Goal: Task Accomplishment & Management: Use online tool/utility

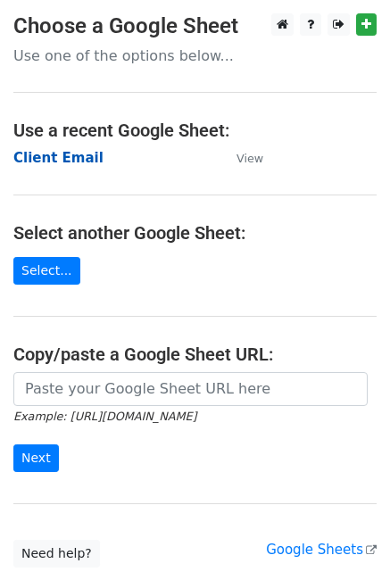
click at [46, 165] on strong "Client Email" at bounding box center [58, 158] width 90 height 16
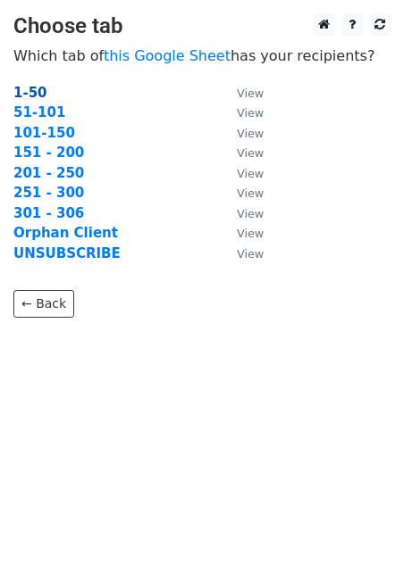
click at [29, 88] on strong "1-50" at bounding box center [30, 93] width 34 height 16
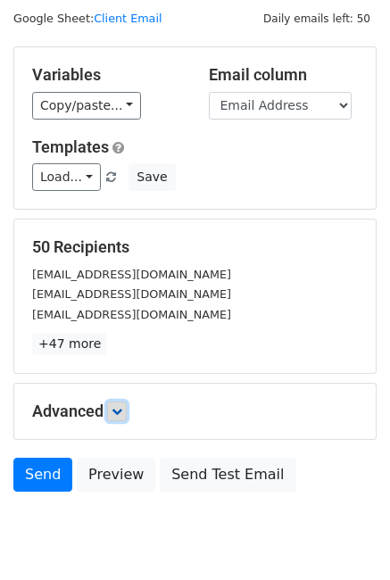
click at [119, 419] on link at bounding box center [117, 412] width 20 height 20
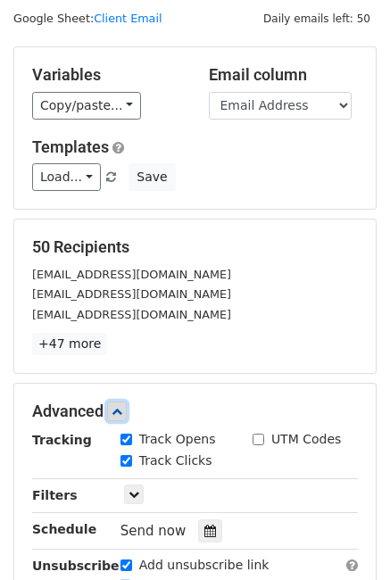
scroll to position [288, 0]
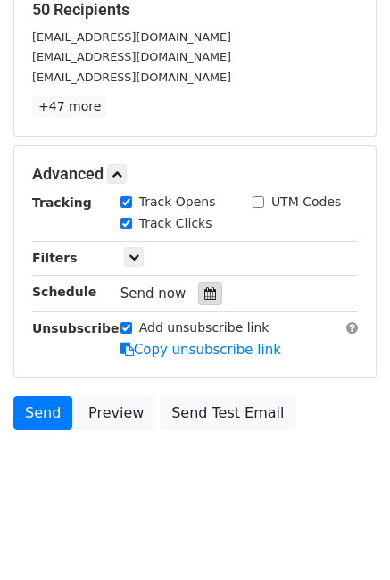
click at [213, 292] on div at bounding box center [210, 293] width 24 height 23
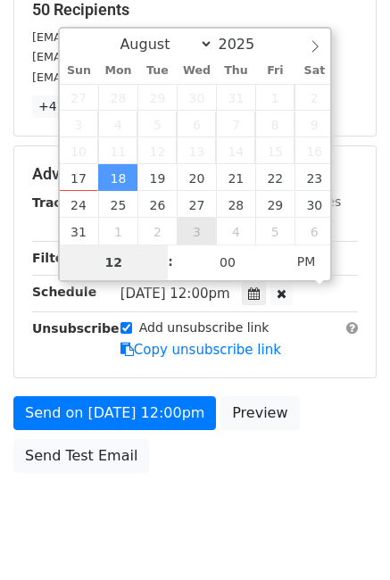
scroll to position [259, 0]
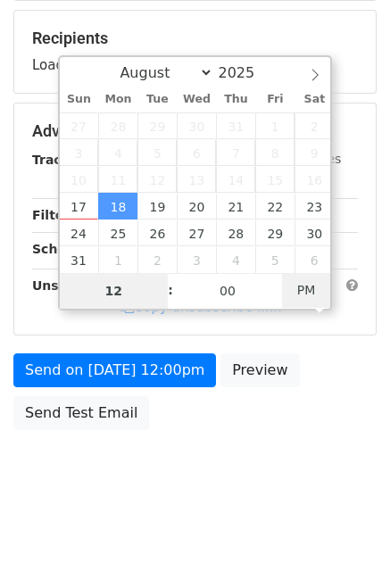
click at [309, 296] on span "PM" at bounding box center [306, 290] width 49 height 36
type input "2025-08-18 23:00"
type input "11"
click at [165, 298] on span at bounding box center [161, 300] width 13 height 18
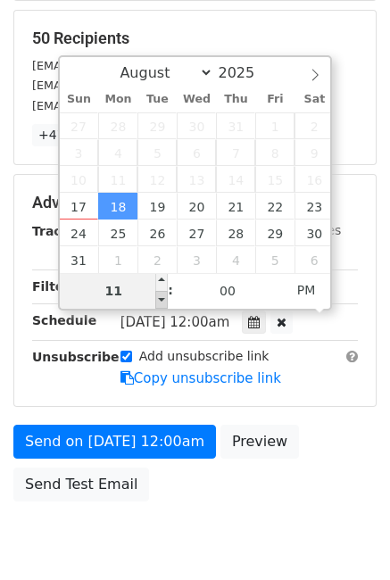
type input "2025-08-18 22:00"
type input "10"
click at [165, 298] on span at bounding box center [161, 300] width 13 height 18
type input "2025-08-18 21:00"
type input "09"
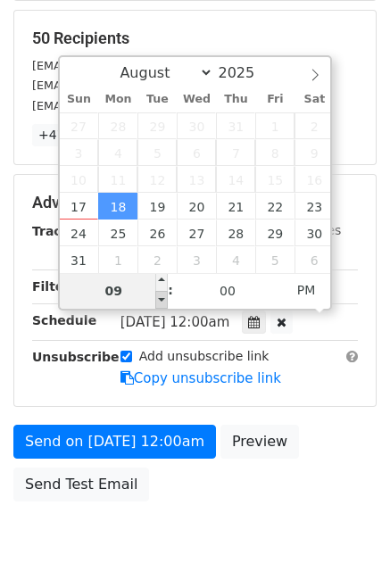
click at [165, 298] on span at bounding box center [161, 300] width 13 height 18
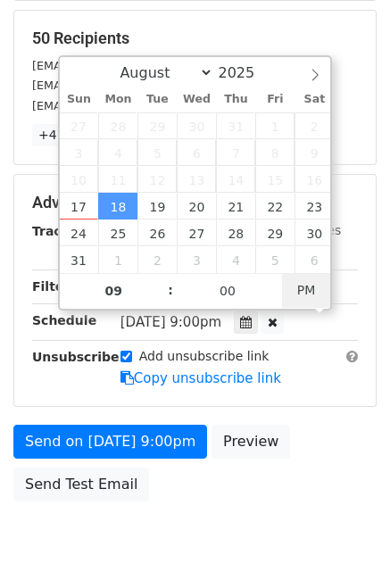
type input "2025-08-18 09:00"
click at [313, 299] on span "PM" at bounding box center [306, 290] width 49 height 36
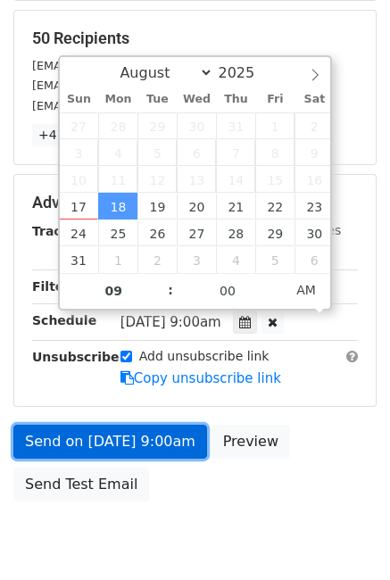
click at [109, 428] on link "Send on Aug 18 at 9:00am" at bounding box center [110, 442] width 194 height 34
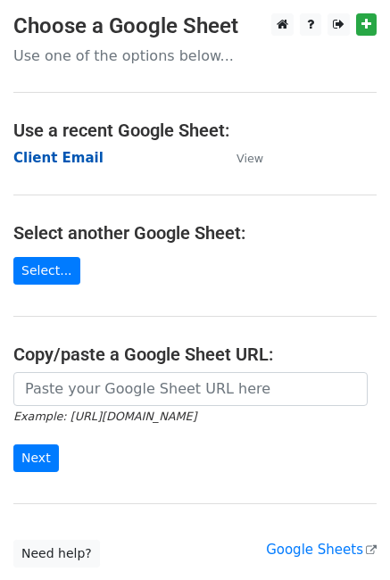
click at [78, 161] on strong "Client Email" at bounding box center [58, 158] width 90 height 16
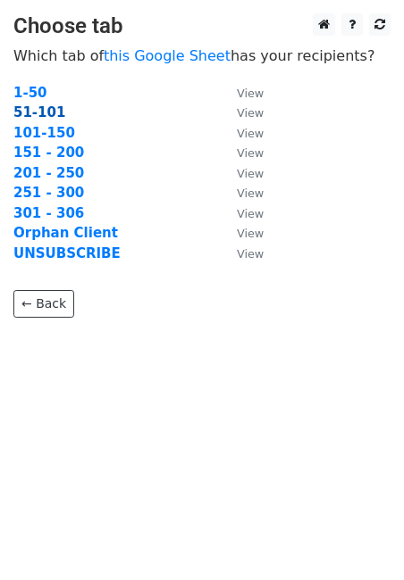
click at [38, 110] on strong "51-101" at bounding box center [39, 112] width 52 height 16
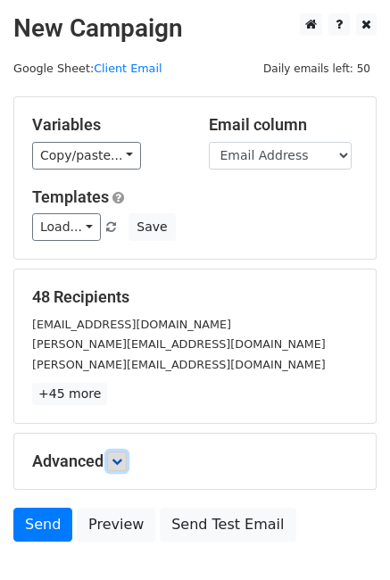
click at [113, 457] on link at bounding box center [117, 462] width 20 height 20
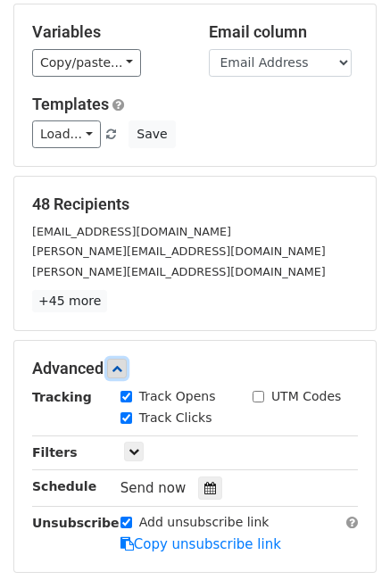
scroll to position [168, 0]
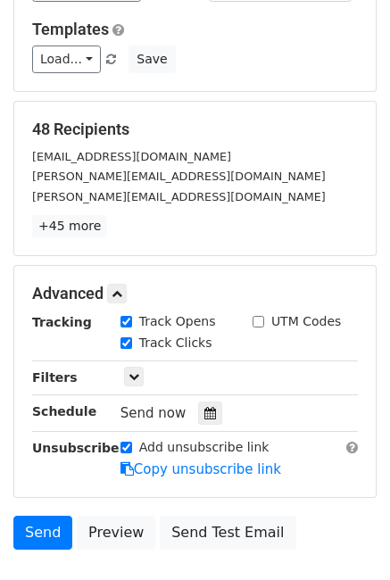
click at [222, 405] on div "Send now" at bounding box center [226, 414] width 210 height 24
click at [198, 413] on div at bounding box center [210, 413] width 24 height 23
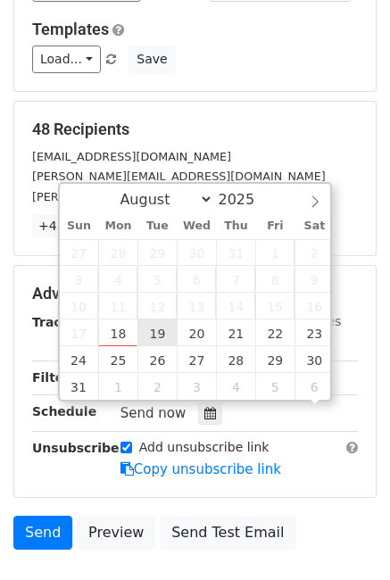
scroll to position [1, 0]
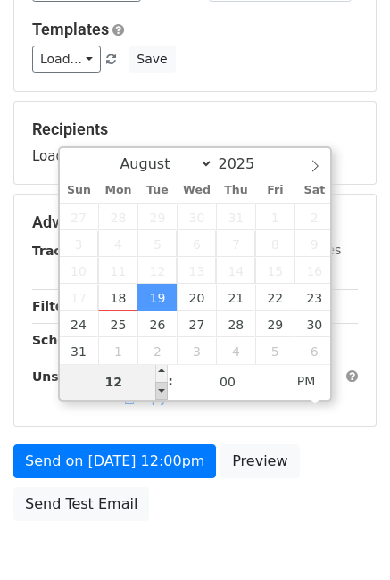
type input "2025-08-19 11:00"
type input "11"
click at [159, 392] on span at bounding box center [161, 391] width 13 height 18
type input "2025-08-19 10:00"
type input "10"
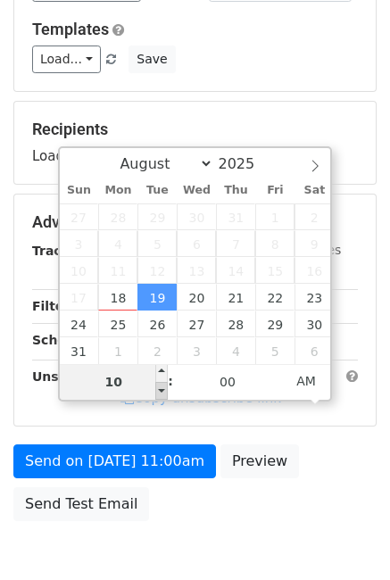
click at [159, 392] on span at bounding box center [161, 391] width 13 height 18
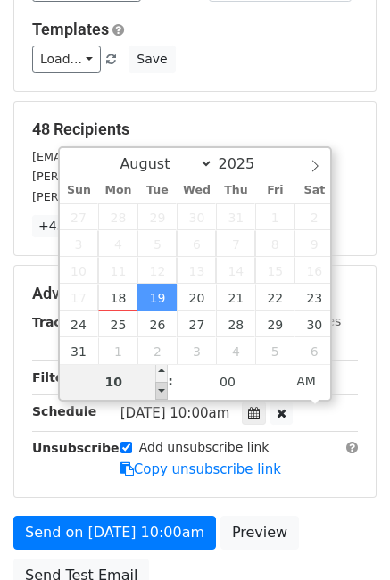
type input "2025-08-19 09:00"
type input "09"
click at [163, 386] on span at bounding box center [161, 391] width 13 height 18
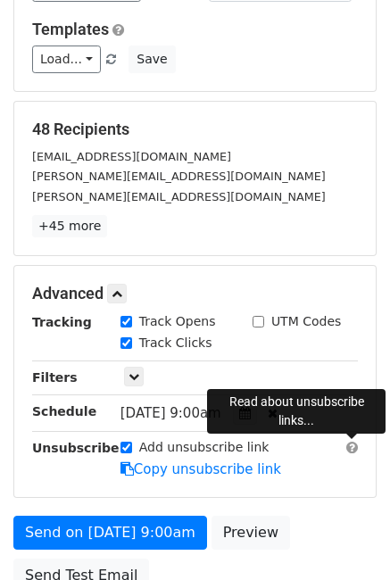
click at [348, 449] on form "Variables Copy/paste... {{Name}} {{Email Address}} {{48}} Email column Name Ema…" at bounding box center [194, 265] width 363 height 673
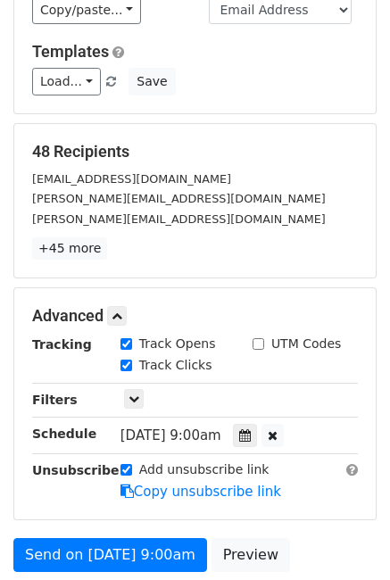
scroll to position [142, 0]
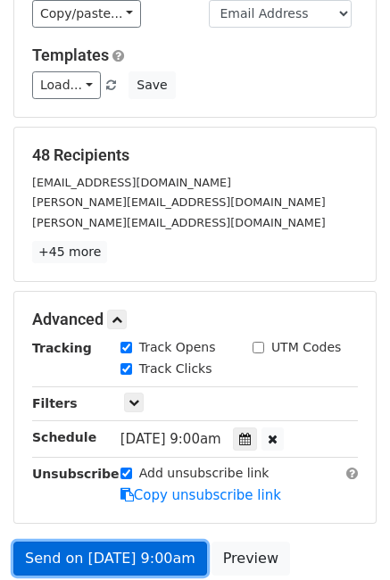
click at [46, 556] on link "Send on Aug 19 at 9:00am" at bounding box center [110, 559] width 194 height 34
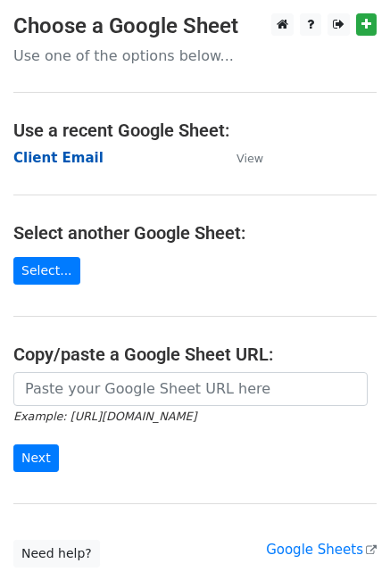
click at [46, 152] on strong "Client Email" at bounding box center [58, 158] width 90 height 16
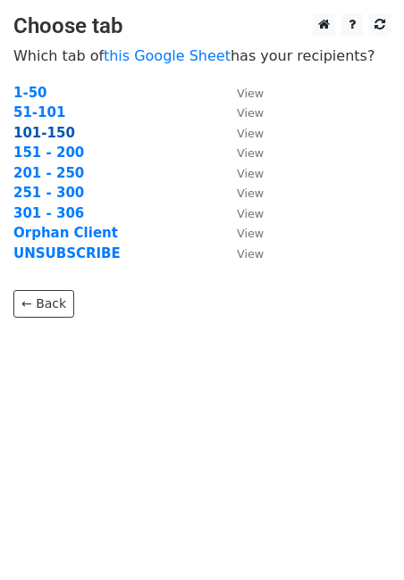
click at [41, 133] on strong "101-150" at bounding box center [44, 133] width 62 height 16
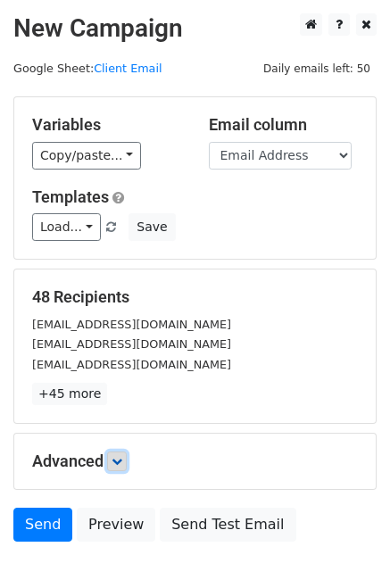
click at [125, 467] on link at bounding box center [117, 462] width 20 height 20
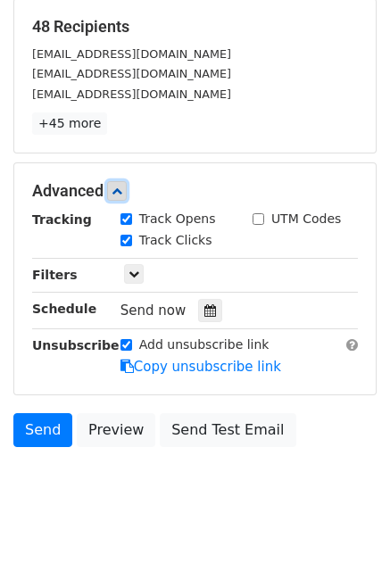
scroll to position [288, 0]
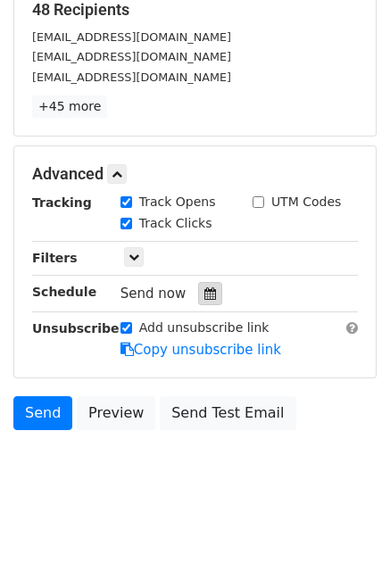
click at [198, 295] on div at bounding box center [210, 293] width 24 height 23
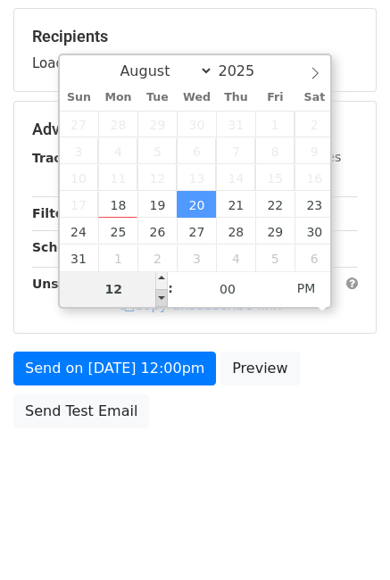
click at [155, 262] on div "Wed, Aug 20, 12:00pm 2025-08-20 12:00" at bounding box center [226, 250] width 210 height 24
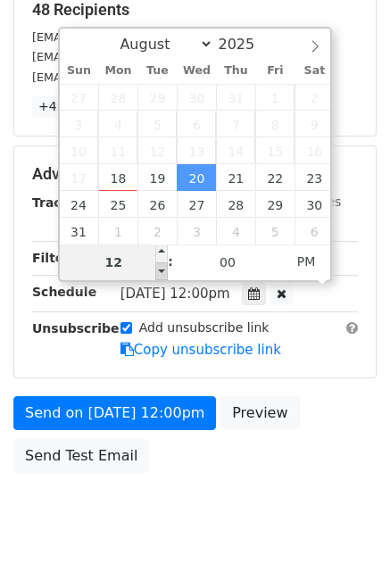
type input "2025-08-20 11:00"
type input "11"
click at [158, 273] on span at bounding box center [161, 272] width 13 height 18
type input "2025-08-20 10:00"
type input "10"
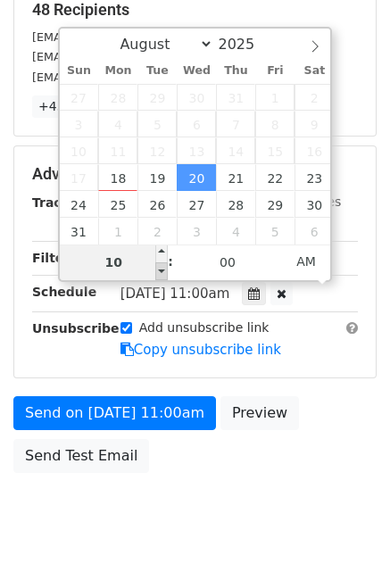
click at [158, 273] on span at bounding box center [161, 272] width 13 height 18
type input "2025-08-20 09:00"
type input "09"
click at [158, 273] on span at bounding box center [161, 272] width 13 height 18
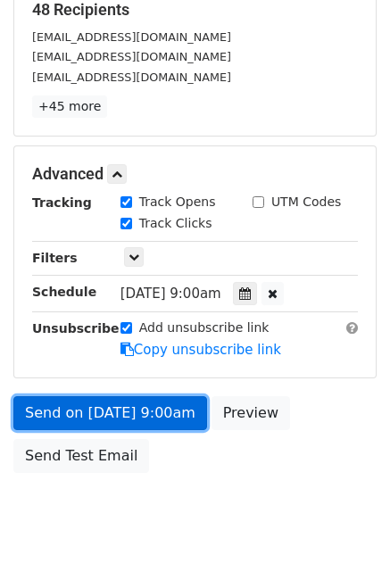
click at [197, 410] on link "Send on Aug 20 at 9:00am" at bounding box center [110, 413] width 194 height 34
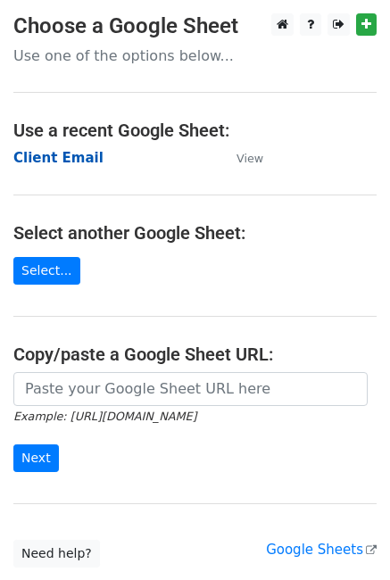
click at [55, 157] on strong "Client Email" at bounding box center [58, 158] width 90 height 16
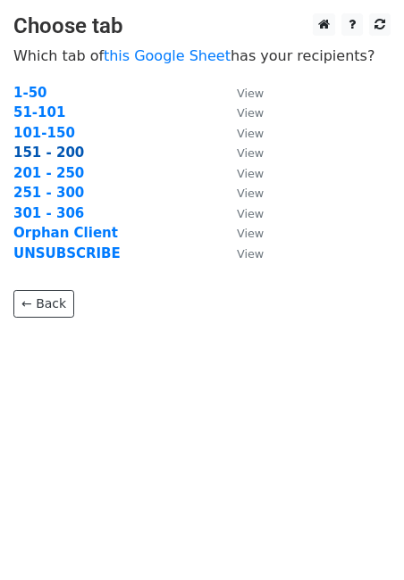
click at [32, 146] on strong "151 - 200" at bounding box center [48, 153] width 71 height 16
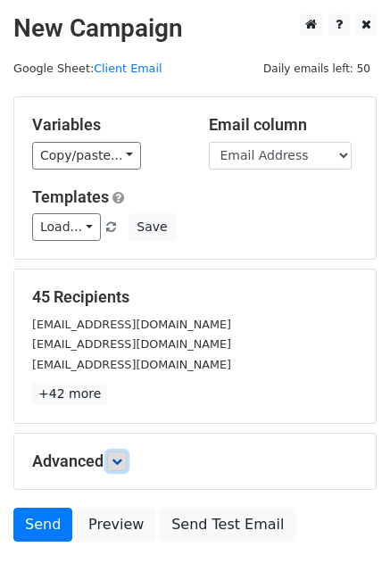
click at [115, 458] on icon at bounding box center [117, 461] width 11 height 11
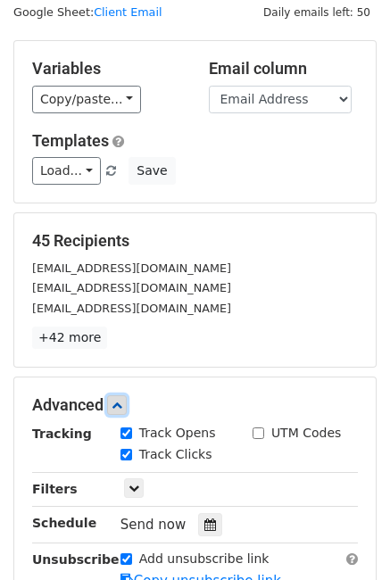
scroll to position [145, 0]
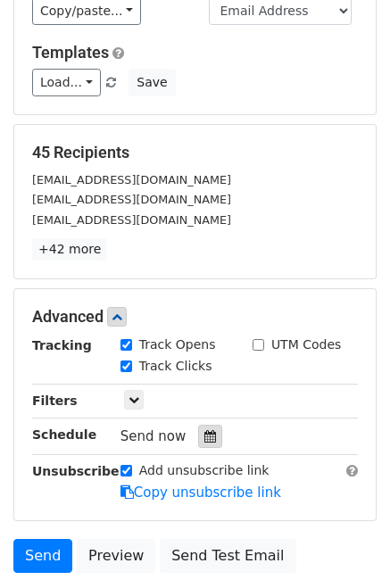
click at [198, 442] on div at bounding box center [210, 436] width 24 height 23
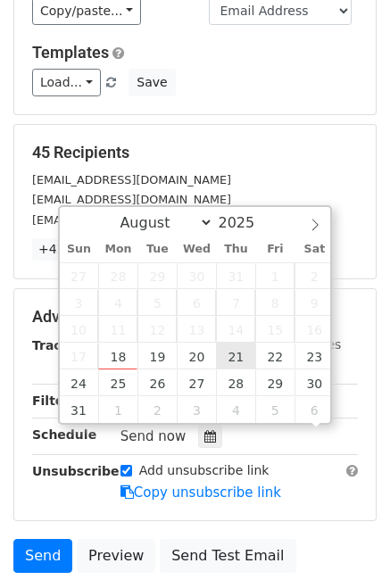
scroll to position [1, 0]
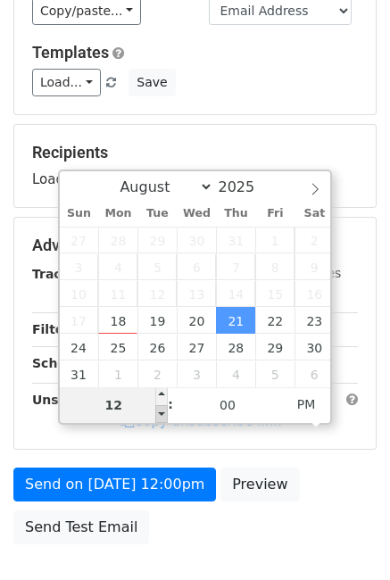
type input "2025-08-21 11:00"
type input "11"
click at [161, 412] on span at bounding box center [161, 414] width 13 height 18
type input "2025-08-21 10:00"
type input "10"
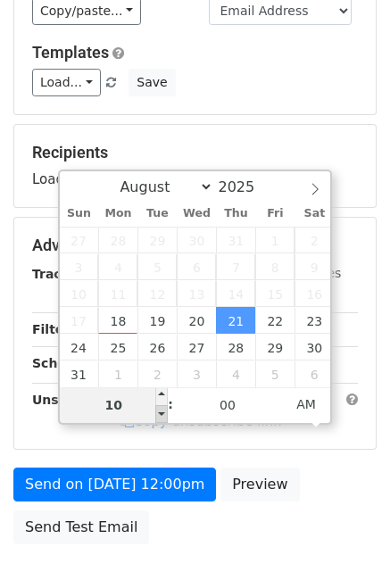
click at [161, 412] on span at bounding box center [161, 414] width 13 height 18
type input "2025-08-21 09:00"
type input "09"
click at [161, 412] on span at bounding box center [161, 414] width 13 height 18
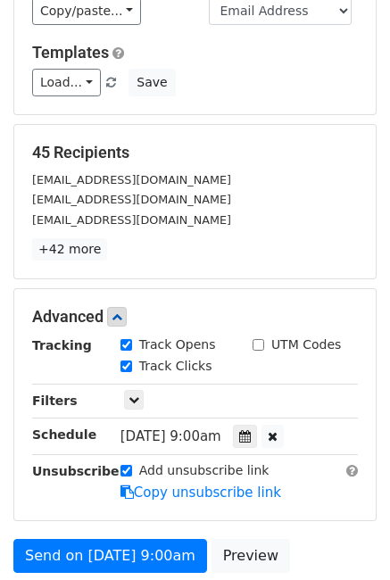
click at [360, 315] on div "Advanced" at bounding box center [195, 317] width 353 height 20
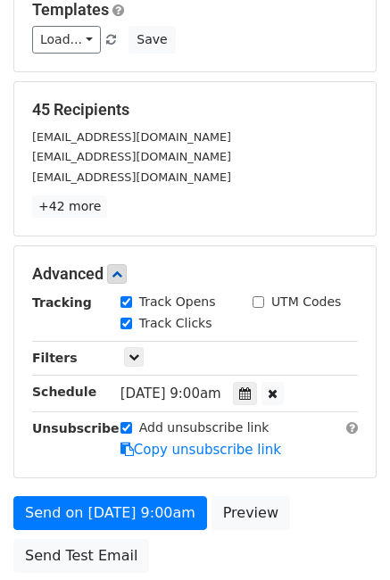
scroll to position [264, 0]
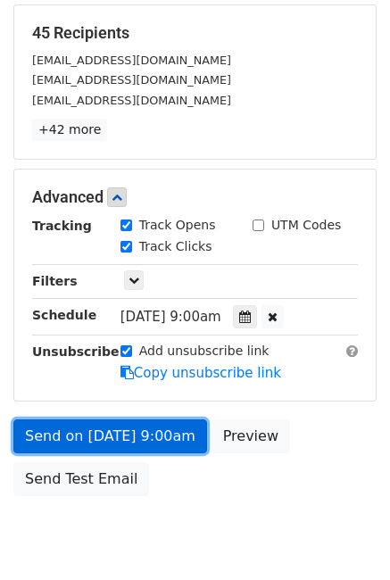
click at [153, 440] on link "Send on Aug 21 at 9:00am" at bounding box center [110, 437] width 194 height 34
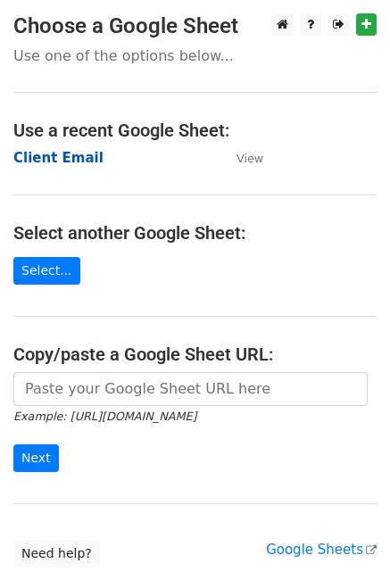
click at [51, 163] on strong "Client Email" at bounding box center [58, 158] width 90 height 16
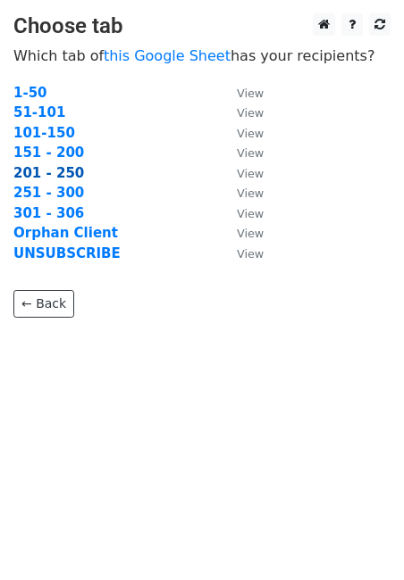
click at [41, 177] on strong "201 - 250" at bounding box center [48, 173] width 71 height 16
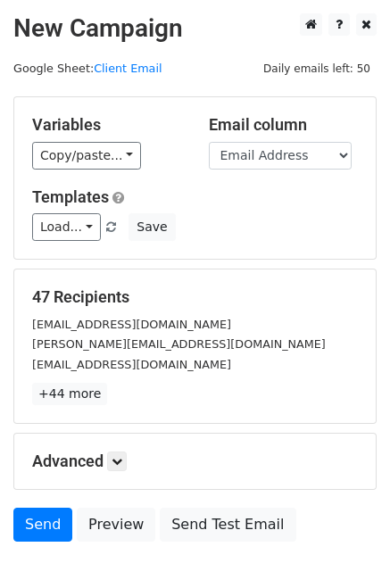
click at [118, 450] on div "Advanced Tracking Track Opens UTM Codes Track Clicks Filters Only include sprea…" at bounding box center [195, 461] width 362 height 55
click at [120, 456] on icon at bounding box center [117, 461] width 11 height 11
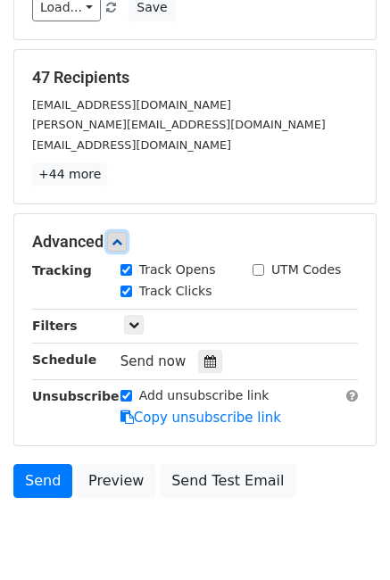
scroll to position [247, 0]
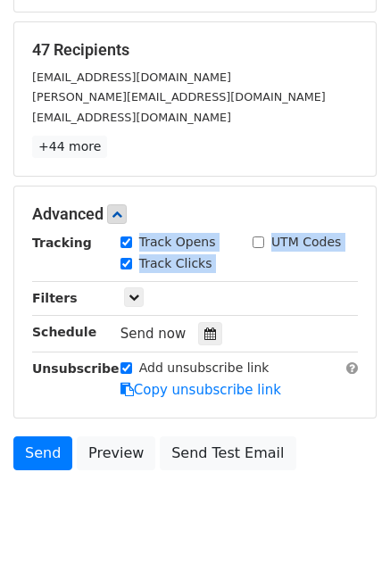
drag, startPoint x: 8, startPoint y: 265, endPoint x: -124, endPoint y: 283, distance: 133.4
click at [0, 283] on html "New Campaign Daily emails left: 50 Google Sheet: Client Email Variables Copy/pa…" at bounding box center [195, 188] width 390 height 870
click at [204, 326] on div at bounding box center [210, 333] width 24 height 23
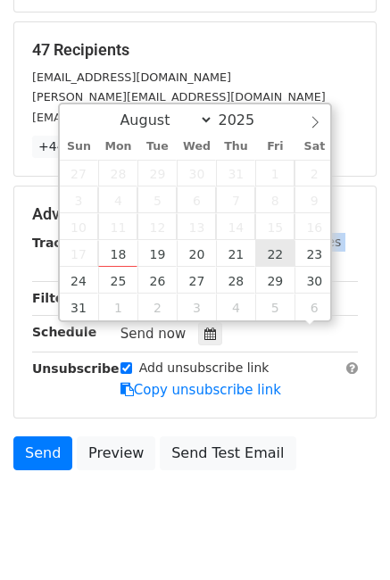
scroll to position [1, 0]
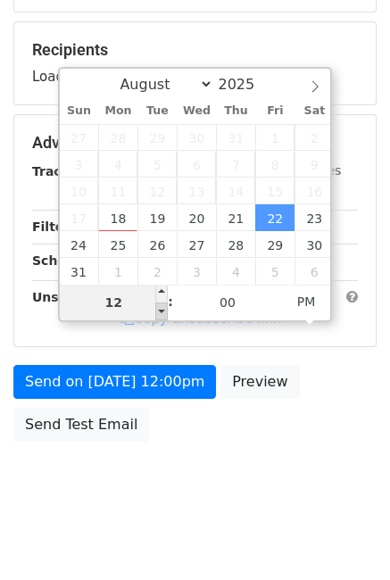
type input "2025-08-22 11:00"
type input "11"
click at [160, 310] on span at bounding box center [161, 312] width 13 height 18
type input "2025-08-22 10:00"
type input "10"
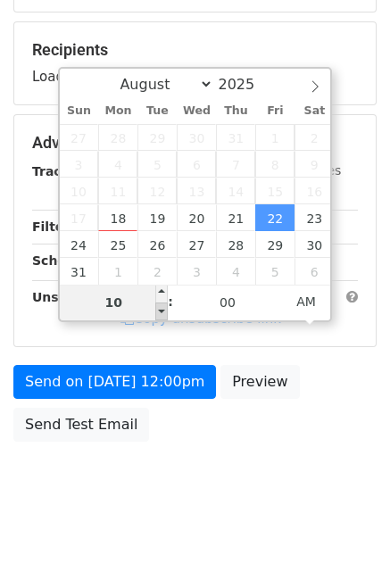
click at [160, 310] on span at bounding box center [161, 312] width 13 height 18
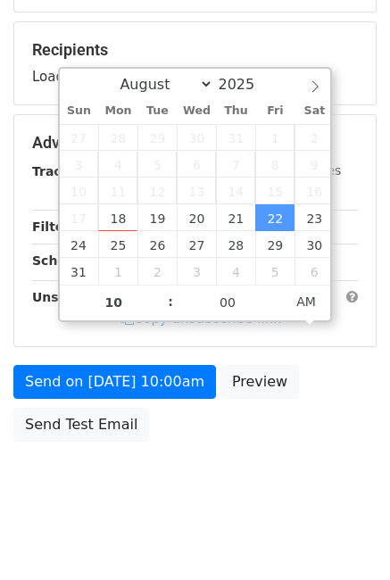
click at [168, 314] on span ":" at bounding box center [170, 302] width 5 height 36
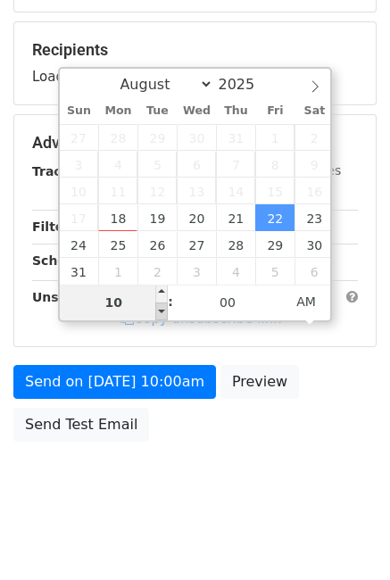
type input "2025-08-22 09:00"
type input "09"
click at [163, 311] on span at bounding box center [161, 312] width 13 height 18
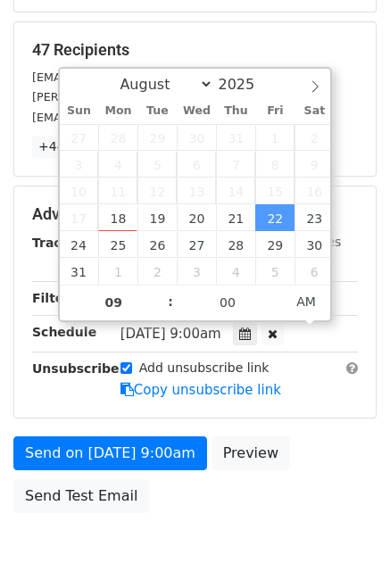
click at [313, 371] on div "Add unsubscribe link Copy unsubscribe link" at bounding box center [239, 379] width 264 height 41
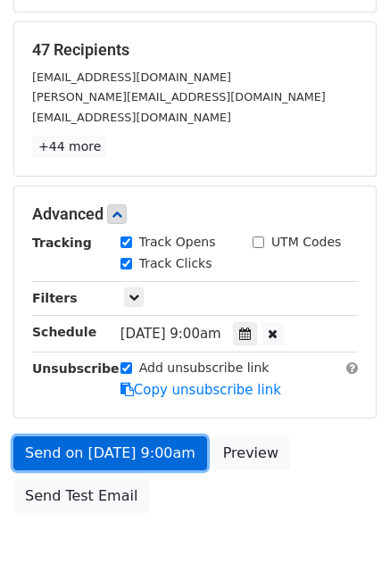
click at [157, 460] on link "Send on Aug 22 at 9:00am" at bounding box center [110, 454] width 194 height 34
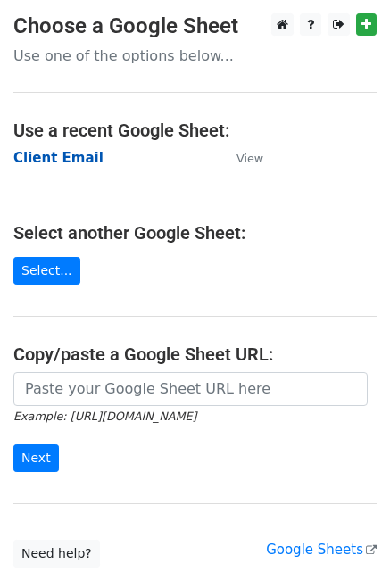
click at [78, 155] on strong "Client Email" at bounding box center [58, 158] width 90 height 16
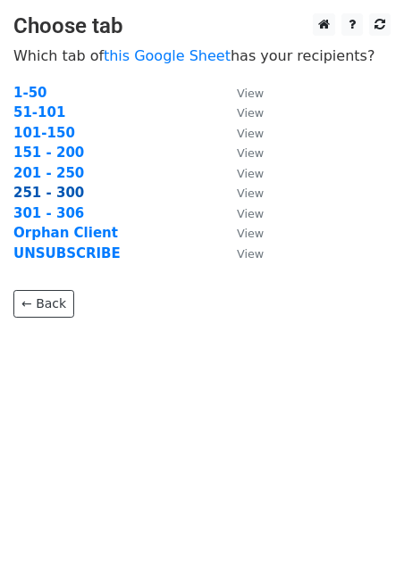
click at [48, 193] on strong "251 - 300" at bounding box center [48, 193] width 71 height 16
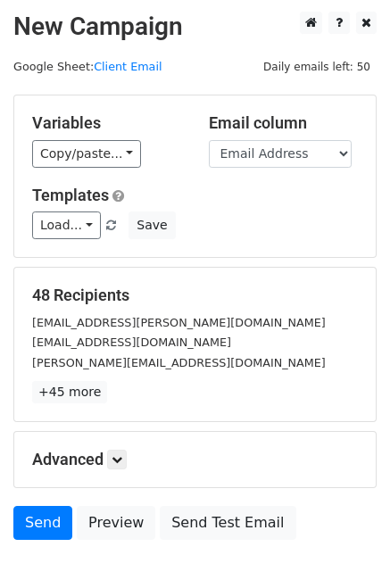
scroll to position [113, 0]
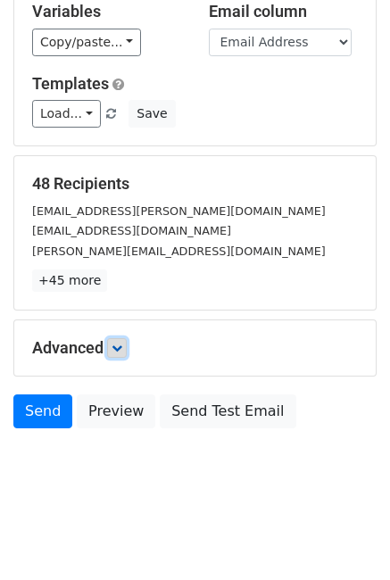
click at [115, 355] on link at bounding box center [117, 348] width 20 height 20
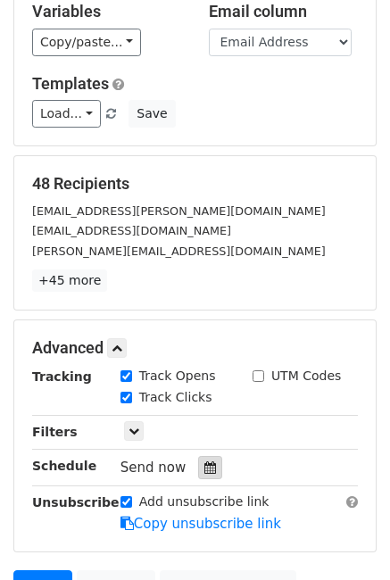
click at [204, 464] on icon at bounding box center [210, 468] width 12 height 13
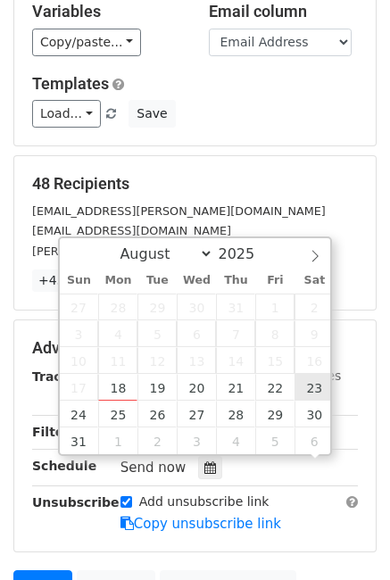
scroll to position [1, 0]
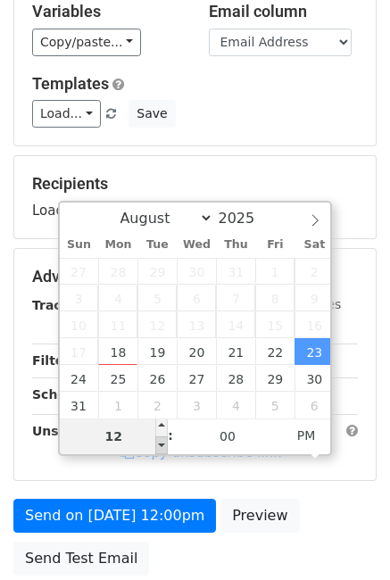
type input "2025-08-23 11:00"
type input "11"
click at [156, 443] on span at bounding box center [161, 446] width 13 height 18
type input "2025-08-23 10:00"
type input "10"
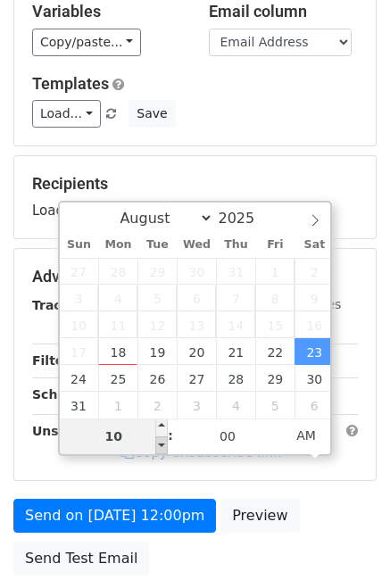
click at [156, 443] on span at bounding box center [161, 446] width 13 height 18
type input "2025-08-23 09:00"
type input "09"
click at [156, 443] on span at bounding box center [161, 446] width 13 height 18
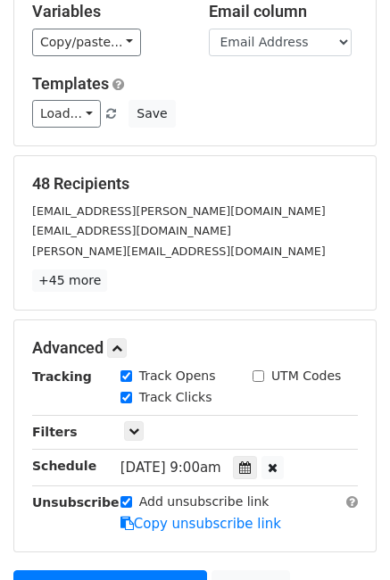
click at [255, 148] on form "Variables Copy/paste... {{Name}} {{Email Address}} {{48}} Email column Name Ema…" at bounding box center [194, 319] width 363 height 673
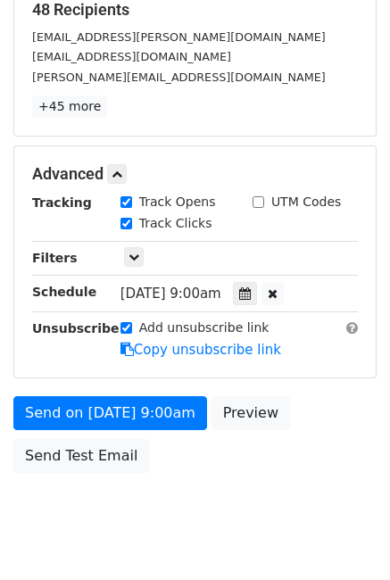
scroll to position [330, 0]
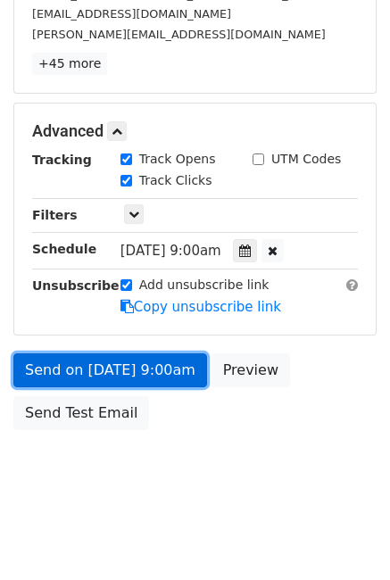
click at [136, 361] on link "Send on Aug 23 at 9:00am" at bounding box center [110, 371] width 194 height 34
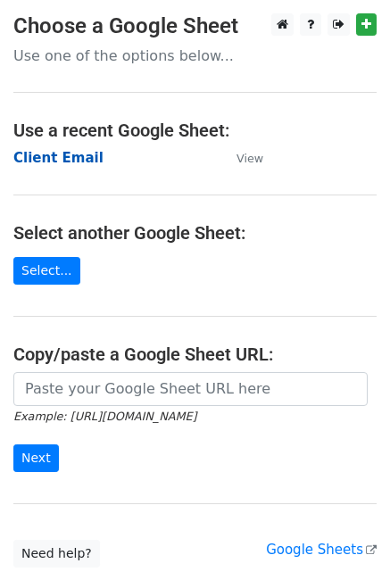
click at [74, 161] on strong "Client Email" at bounding box center [58, 158] width 90 height 16
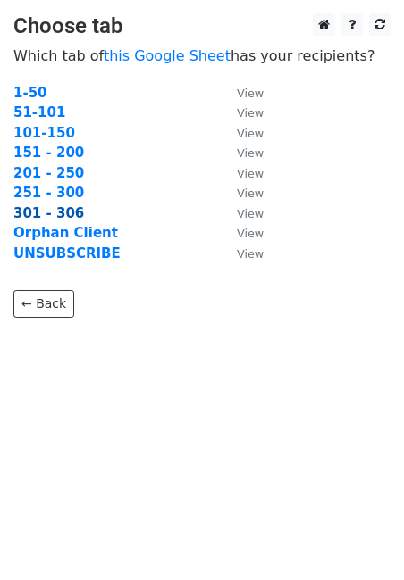
click at [58, 210] on strong "301 - 306" at bounding box center [48, 213] width 71 height 16
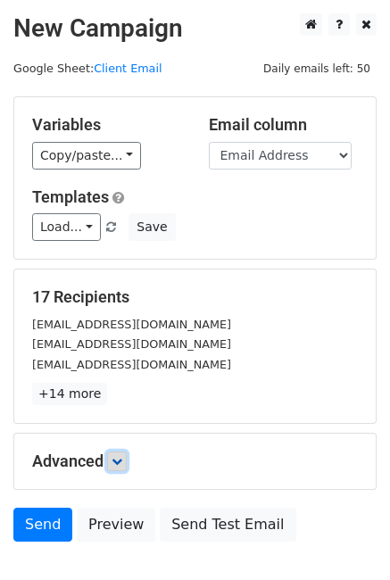
click at [111, 468] on link at bounding box center [117, 462] width 20 height 20
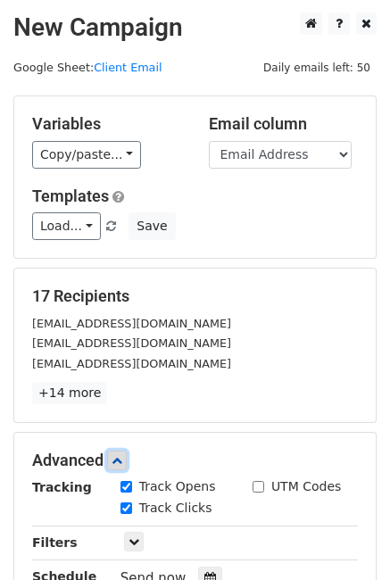
scroll to position [288, 0]
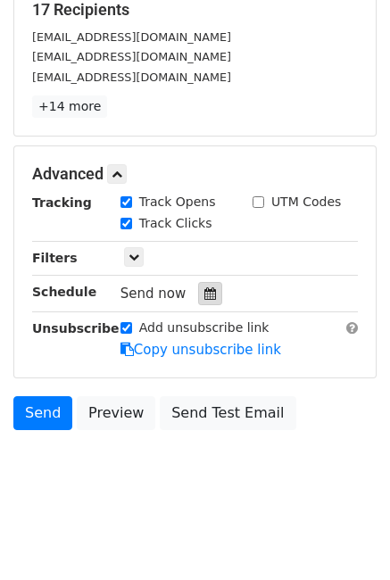
click at [207, 296] on icon at bounding box center [210, 294] width 12 height 13
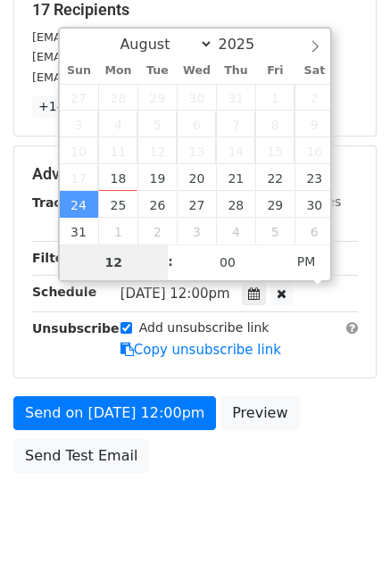
scroll to position [259, 0]
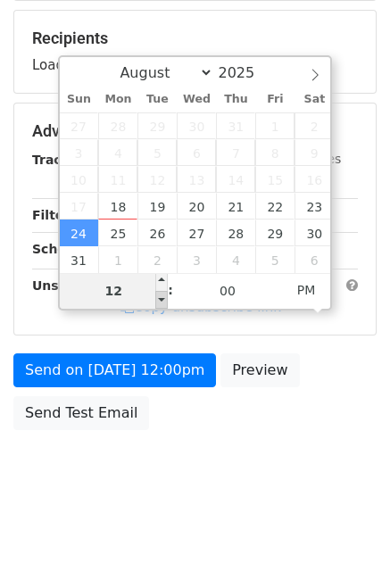
type input "2025-08-24 11:00"
type input "11"
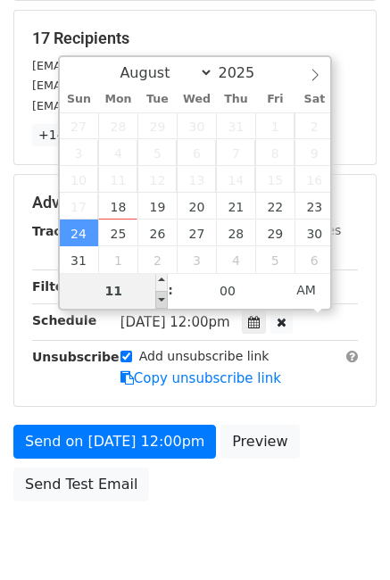
click at [161, 297] on span at bounding box center [161, 300] width 13 height 18
type input "[DATE] 10:00"
type input "10"
click at [161, 298] on span at bounding box center [161, 300] width 13 height 18
type input "[DATE] 09:00"
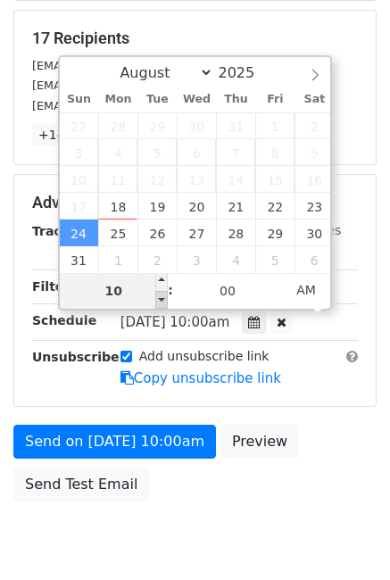
type input "09"
click at [161, 298] on span at bounding box center [161, 300] width 13 height 18
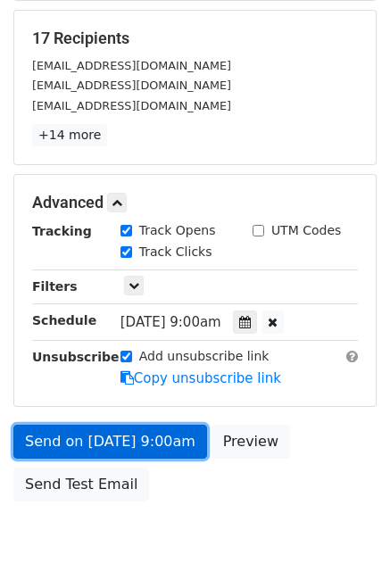
click at [181, 444] on link "Send on [DATE] 9:00am" at bounding box center [110, 442] width 194 height 34
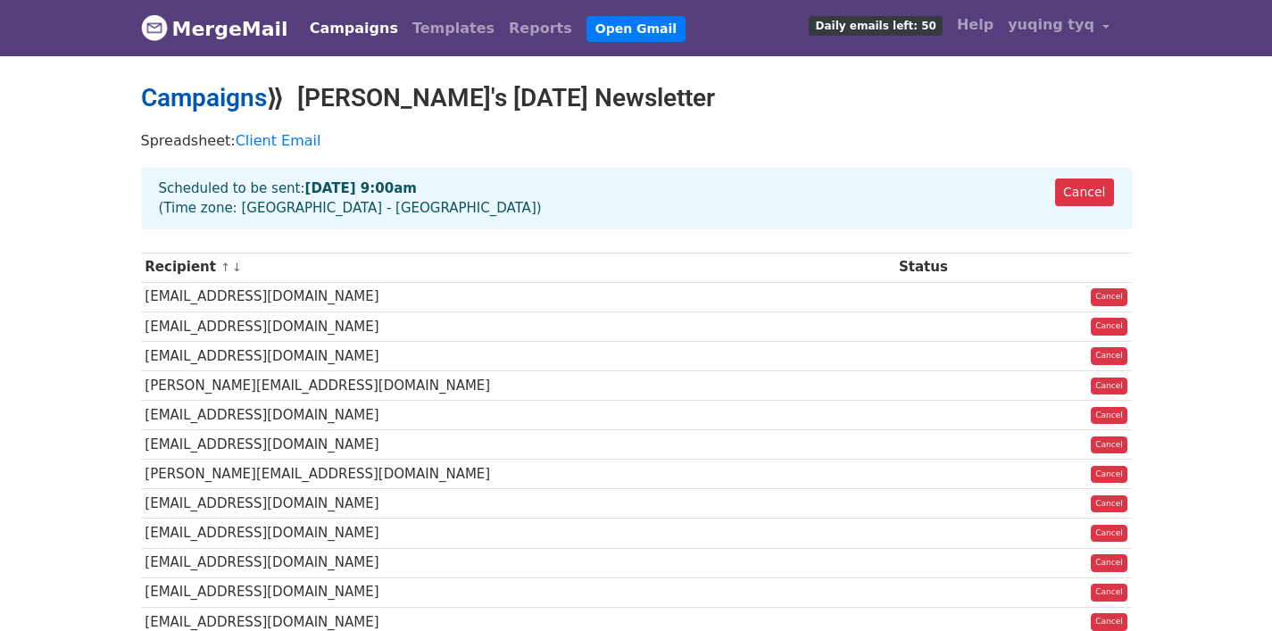
click at [219, 99] on link "Campaigns" at bounding box center [204, 97] width 126 height 29
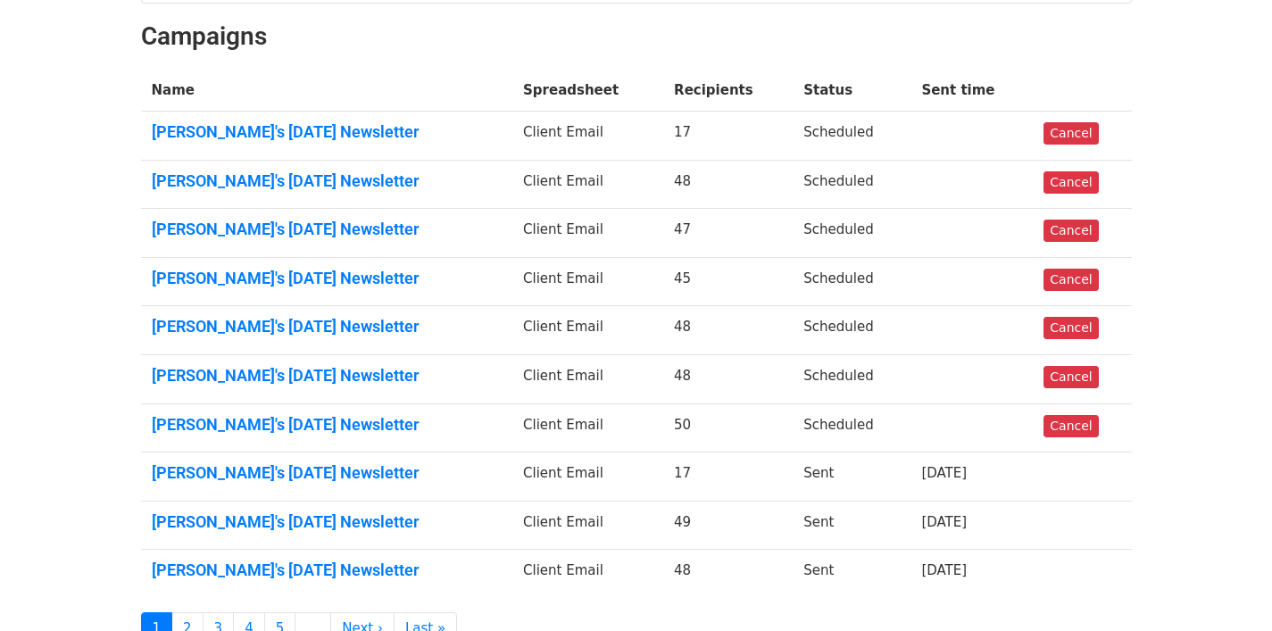
scroll to position [282, 0]
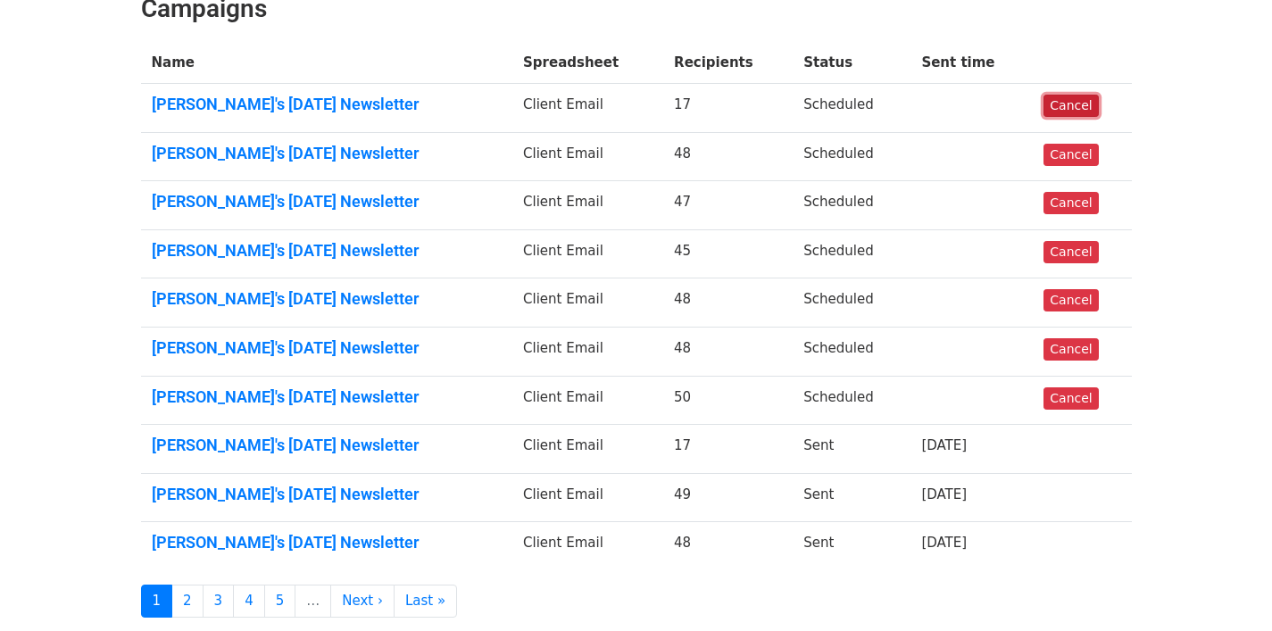
click at [1062, 101] on link "Cancel" at bounding box center [1071, 106] width 54 height 22
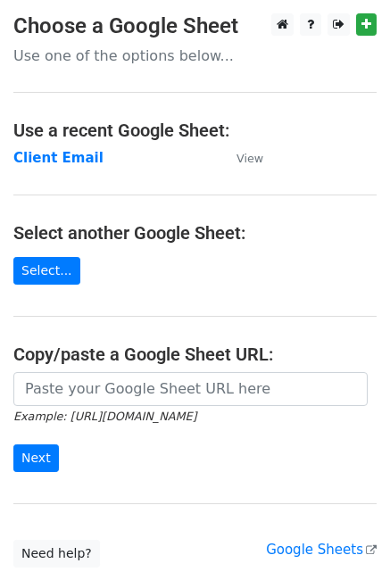
click at [74, 166] on td "Client Email" at bounding box center [115, 158] width 205 height 21
click at [75, 161] on strong "Client Email" at bounding box center [58, 158] width 90 height 16
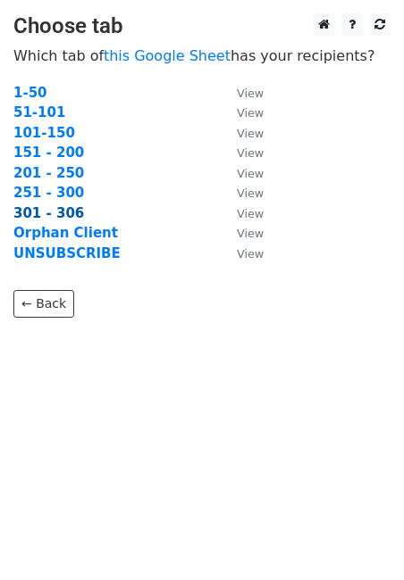
click at [57, 209] on strong "301 - 306" at bounding box center [48, 213] width 71 height 16
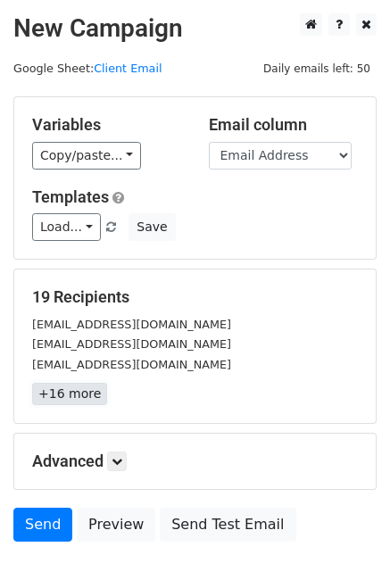
click at [72, 390] on link "+16 more" at bounding box center [69, 394] width 75 height 22
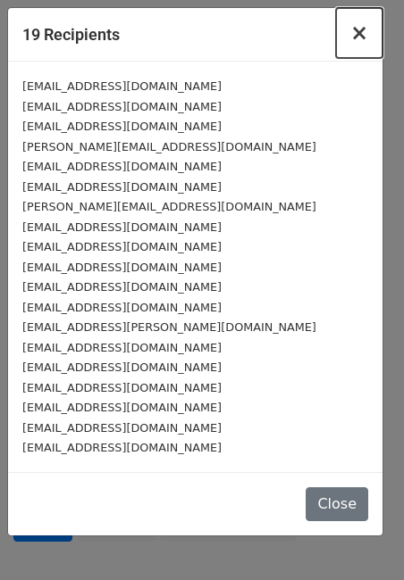
click at [359, 36] on span "×" at bounding box center [359, 33] width 18 height 25
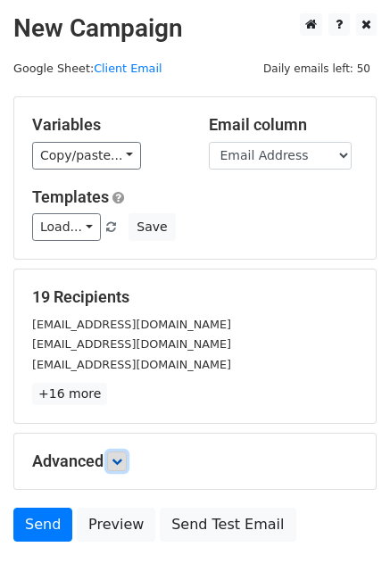
click at [122, 463] on icon at bounding box center [117, 461] width 11 height 11
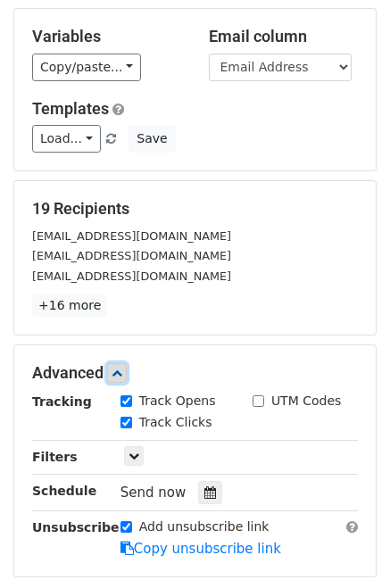
scroll to position [288, 0]
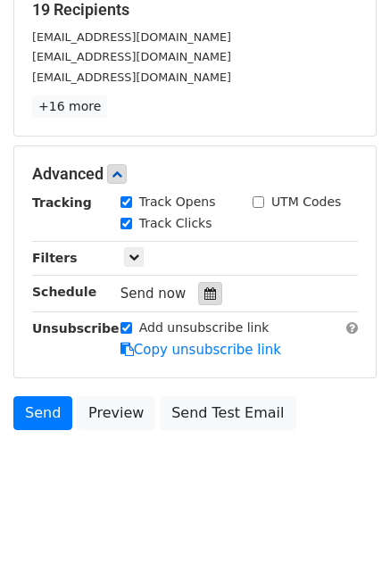
click at [204, 296] on icon at bounding box center [210, 294] width 12 height 13
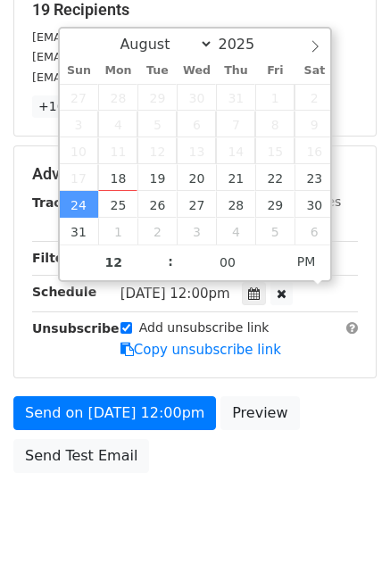
click at [156, 298] on span "[DATE] 12:00pm" at bounding box center [176, 294] width 110 height 16
type input "[DATE] 11:00"
type input "11"
click at [161, 271] on span at bounding box center [161, 272] width 13 height 18
type input "[DATE] 10:00"
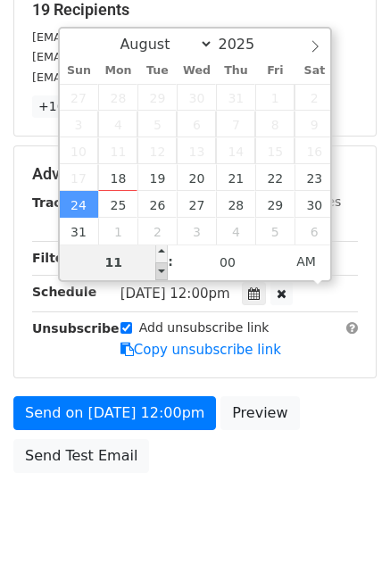
type input "10"
click at [161, 271] on span at bounding box center [161, 272] width 13 height 18
type input "[DATE] 09:00"
type input "09"
click at [161, 271] on span at bounding box center [161, 272] width 13 height 18
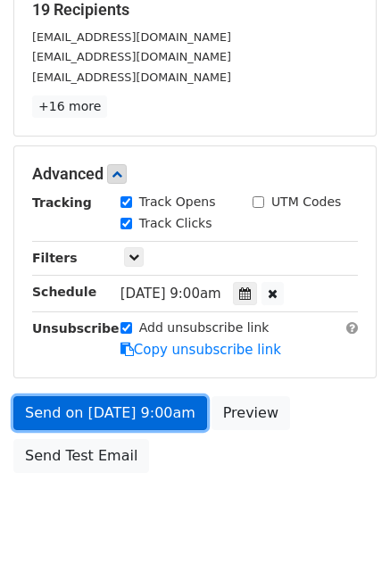
click at [131, 413] on link "Send on [DATE] 9:00am" at bounding box center [110, 413] width 194 height 34
